Goal: Information Seeking & Learning: Learn about a topic

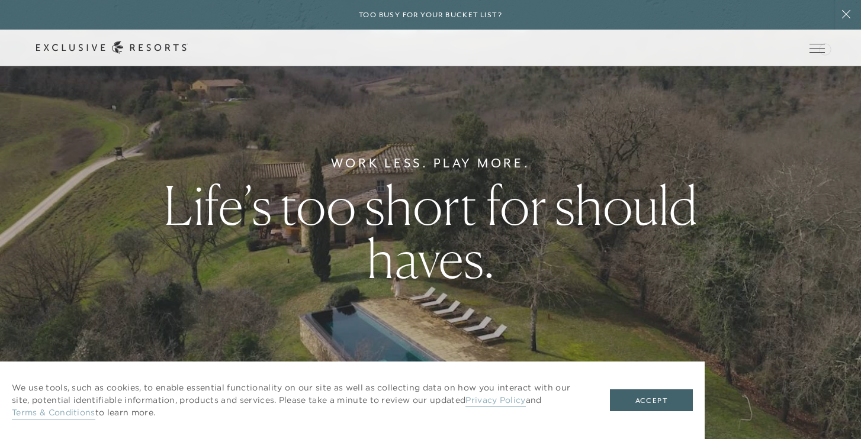
click at [824, 48] on div "Schedule a Meeting Get Started Visit home page Member Login Schedule a Meeting …" at bounding box center [430, 48] width 861 height 37
click at [0, 0] on icon at bounding box center [0, 0] width 0 height 0
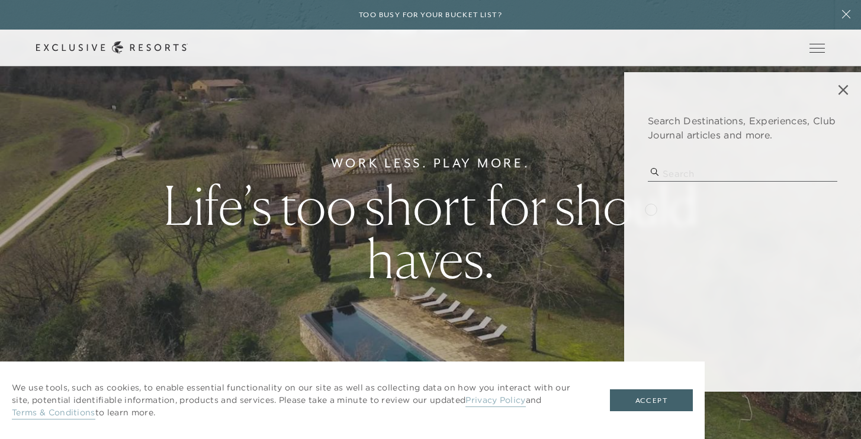
type input "s"
type input "la jolla"
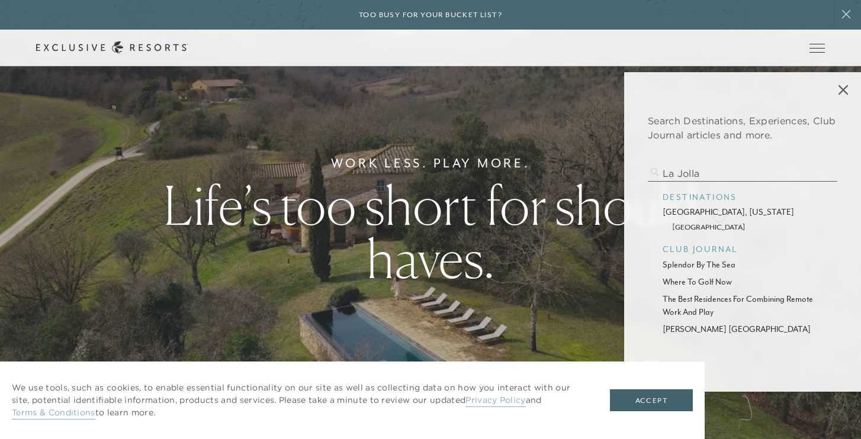
click at [719, 215] on p "[GEOGRAPHIC_DATA], [US_STATE]" at bounding box center [742, 212] width 160 height 12
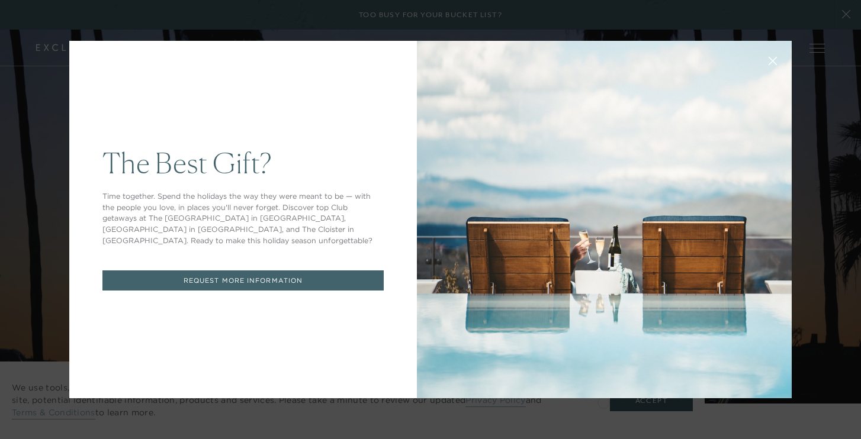
click at [778, 430] on div "The Best Gift? Time together. Spend the holidays the way they were meant to be …" at bounding box center [430, 219] width 861 height 439
click at [775, 55] on button at bounding box center [772, 60] width 28 height 28
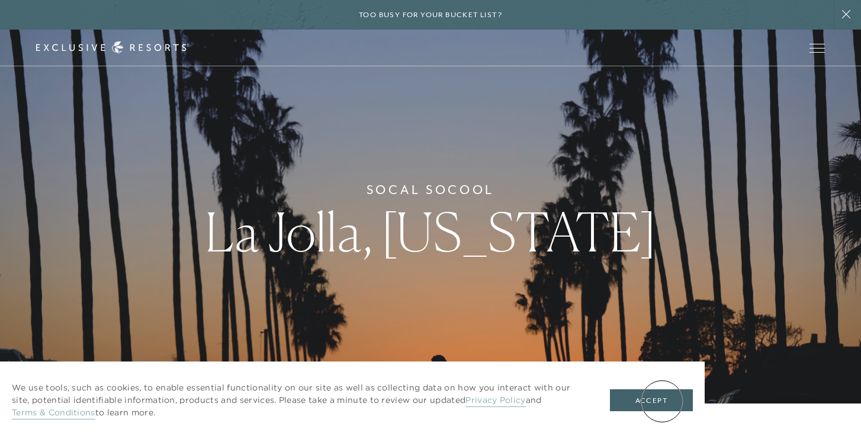
click at [662, 401] on button "Accept" at bounding box center [651, 400] width 83 height 22
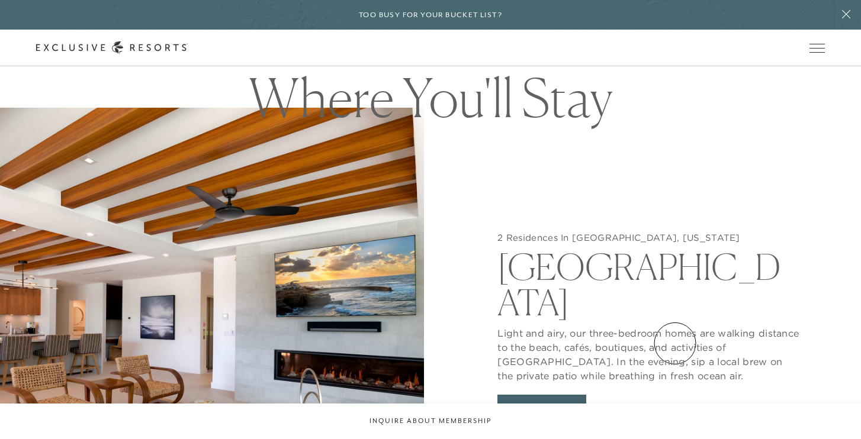
scroll to position [993, 0]
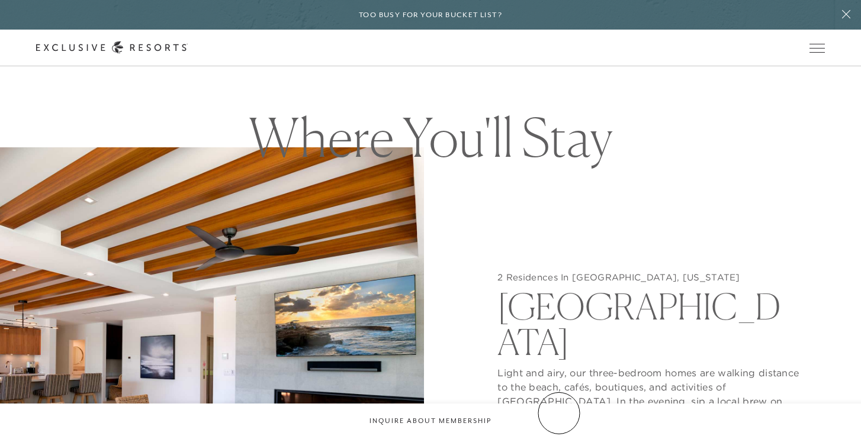
click at [559, 434] on button "View Gallery" at bounding box center [541, 445] width 89 height 22
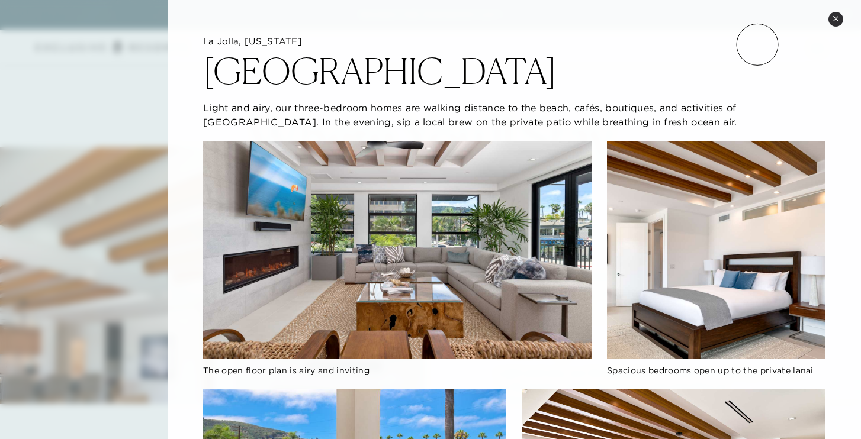
click at [757, 44] on h5 "La Jolla, [US_STATE]" at bounding box center [514, 42] width 622 height 12
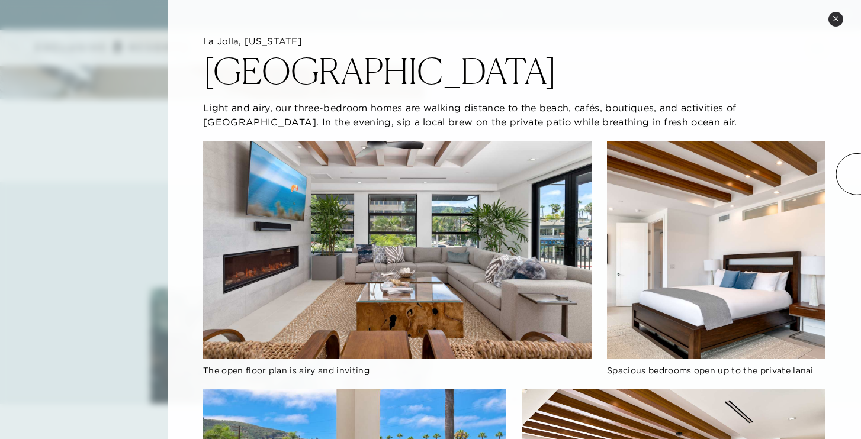
scroll to position [1537, 0]
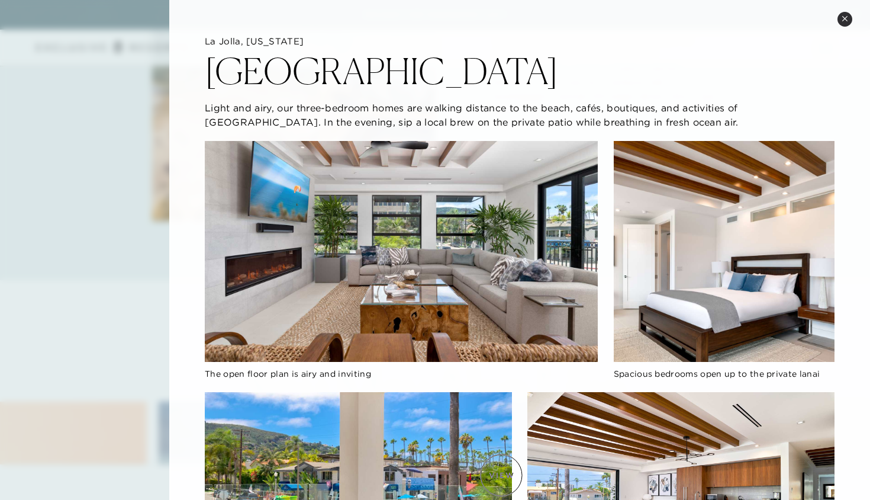
scroll to position [2054, 0]
click at [626, 54] on div "[GEOGRAPHIC_DATA]" at bounding box center [520, 67] width 630 height 41
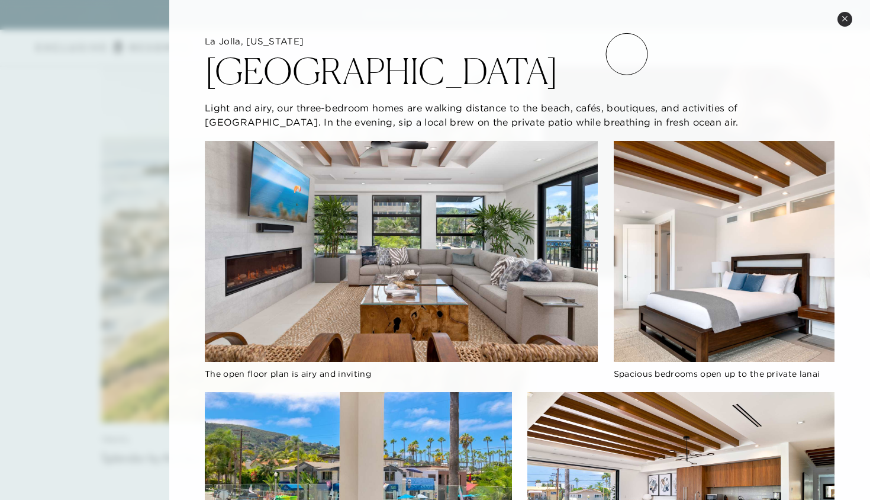
scroll to position [3196, 0]
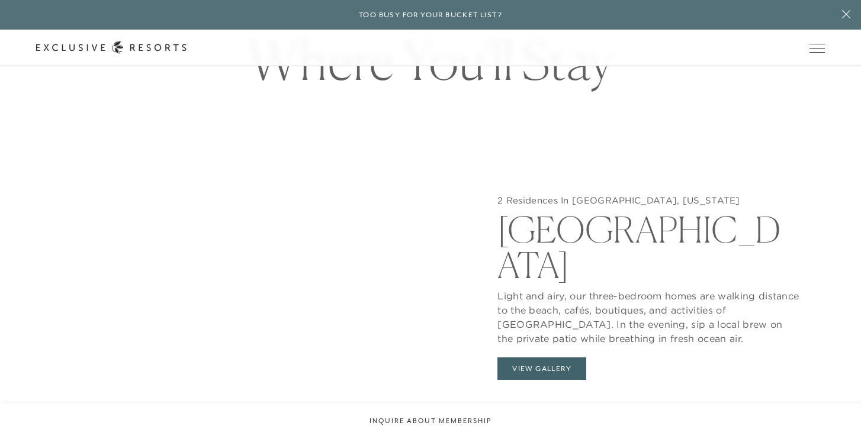
scroll to position [1059, 0]
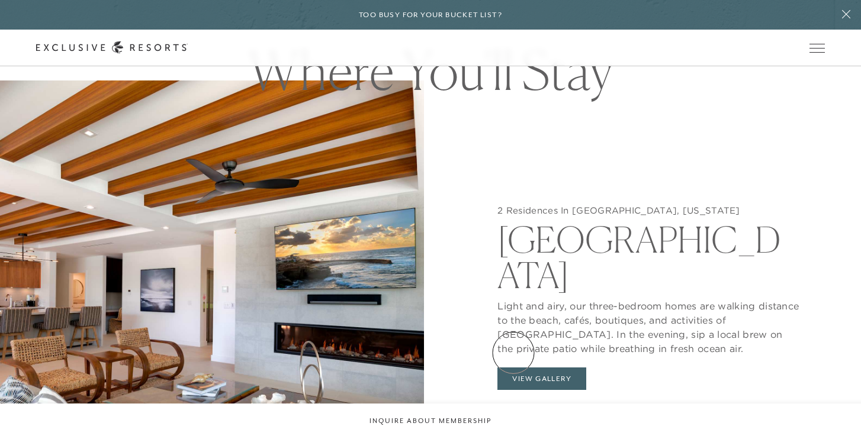
click at [513, 368] on button "View Gallery" at bounding box center [541, 379] width 89 height 22
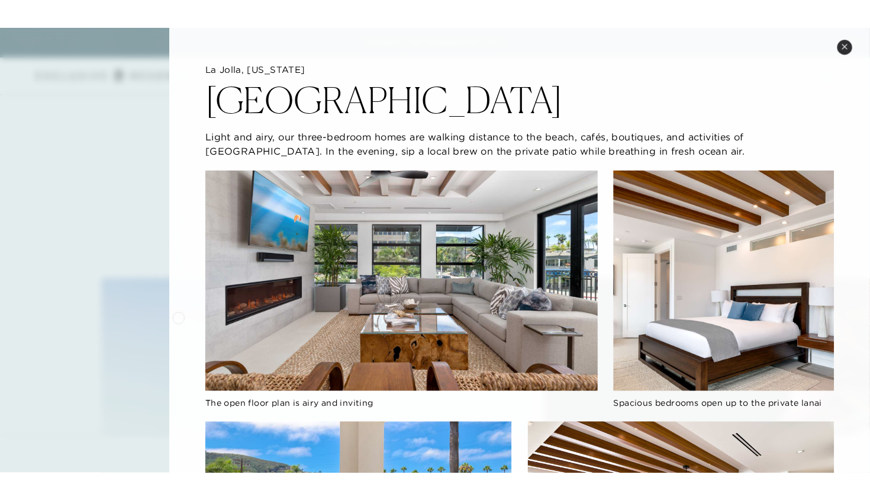
scroll to position [2736, 0]
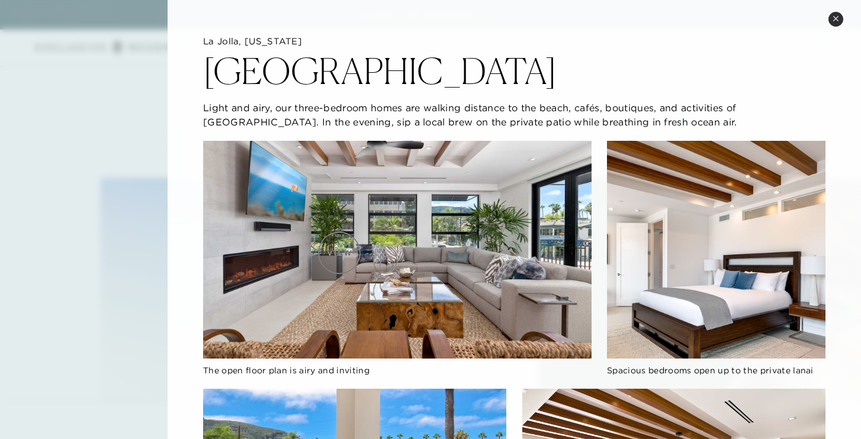
click at [339, 253] on img at bounding box center [397, 250] width 388 height 218
click at [382, 256] on img at bounding box center [397, 250] width 388 height 218
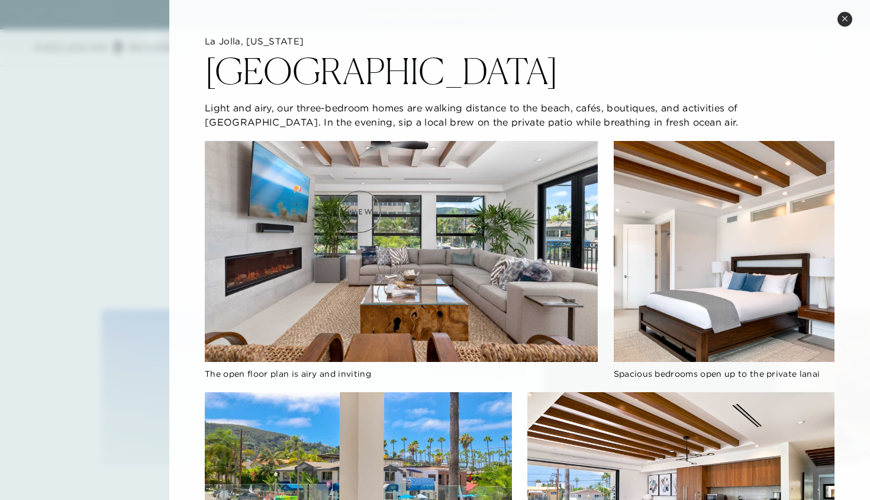
click at [360, 211] on img at bounding box center [401, 251] width 393 height 221
click at [415, 228] on img at bounding box center [401, 251] width 393 height 221
click at [726, 228] on img at bounding box center [724, 251] width 221 height 221
click at [331, 439] on img at bounding box center [358, 478] width 307 height 173
click at [585, 439] on img at bounding box center [680, 478] width 307 height 173
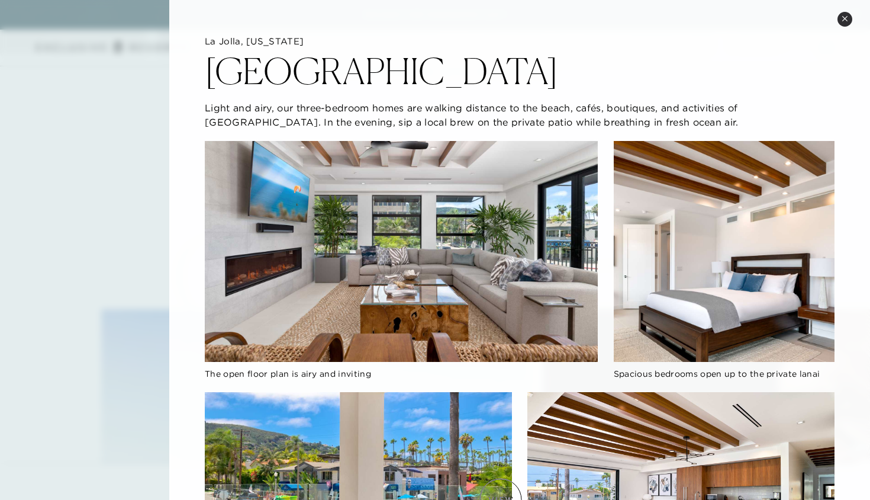
click at [501, 439] on img at bounding box center [358, 478] width 307 height 173
drag, startPoint x: 179, startPoint y: 375, endPoint x: 234, endPoint y: 499, distance: 135.6
